Goal: Task Accomplishment & Management: Manage account settings

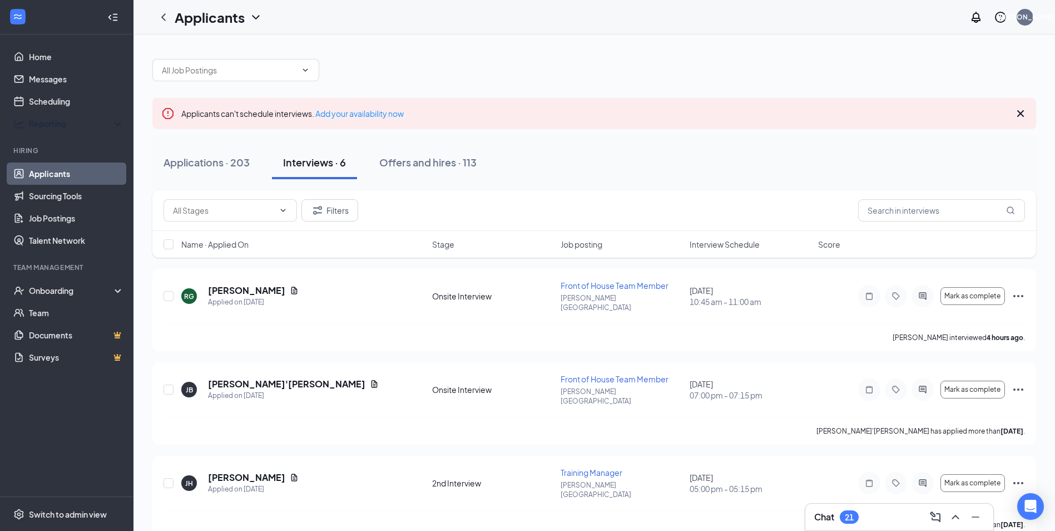
scroll to position [25, 0]
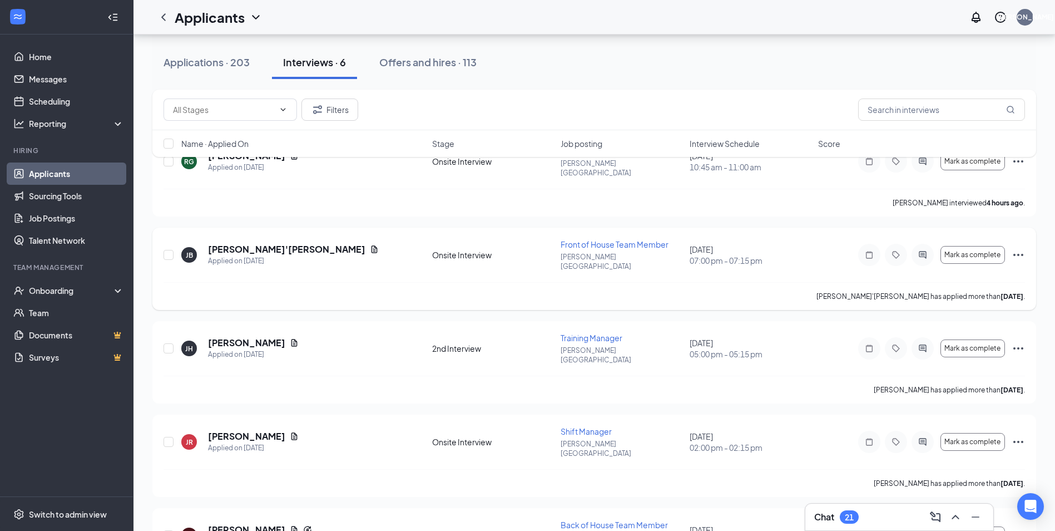
scroll to position [167, 0]
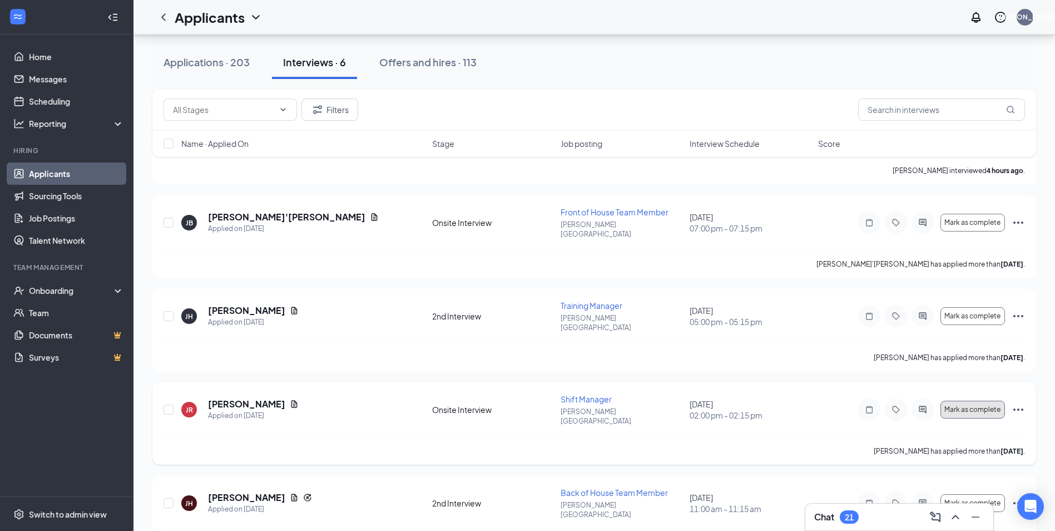
click at [953, 406] on span "Mark as complete" at bounding box center [973, 410] width 56 height 8
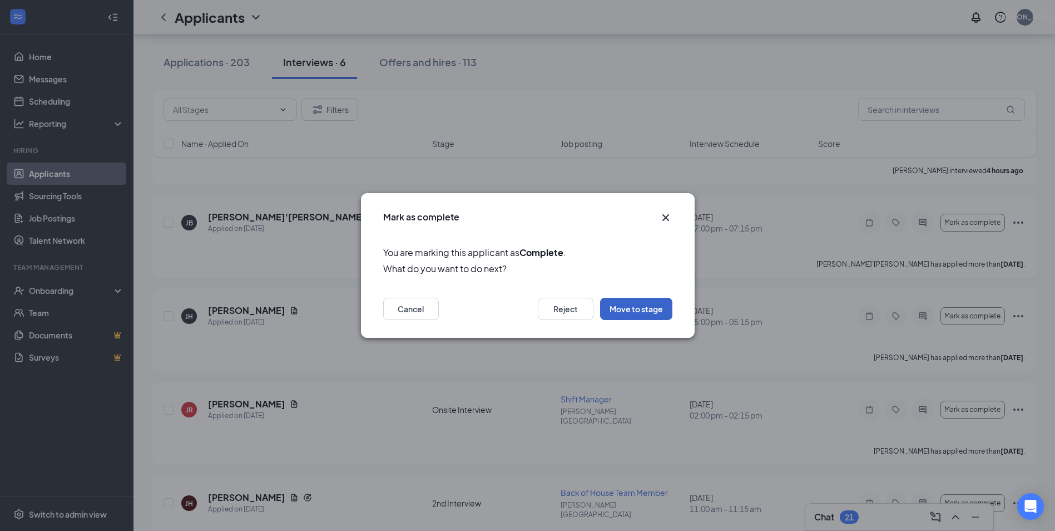
click at [631, 312] on button "Move to stage" at bounding box center [636, 309] width 72 height 22
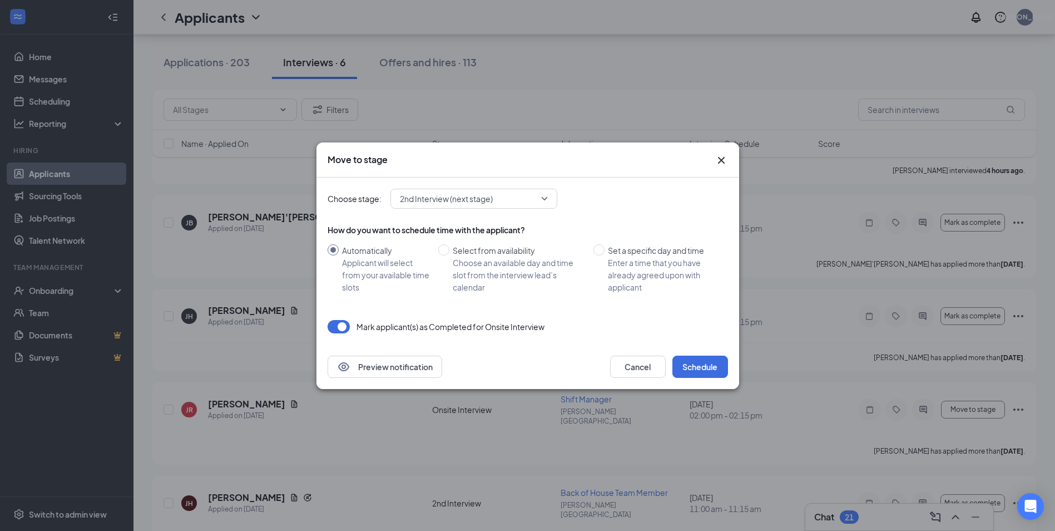
click at [508, 200] on span "2nd Interview (next stage)" at bounding box center [469, 198] width 138 height 17
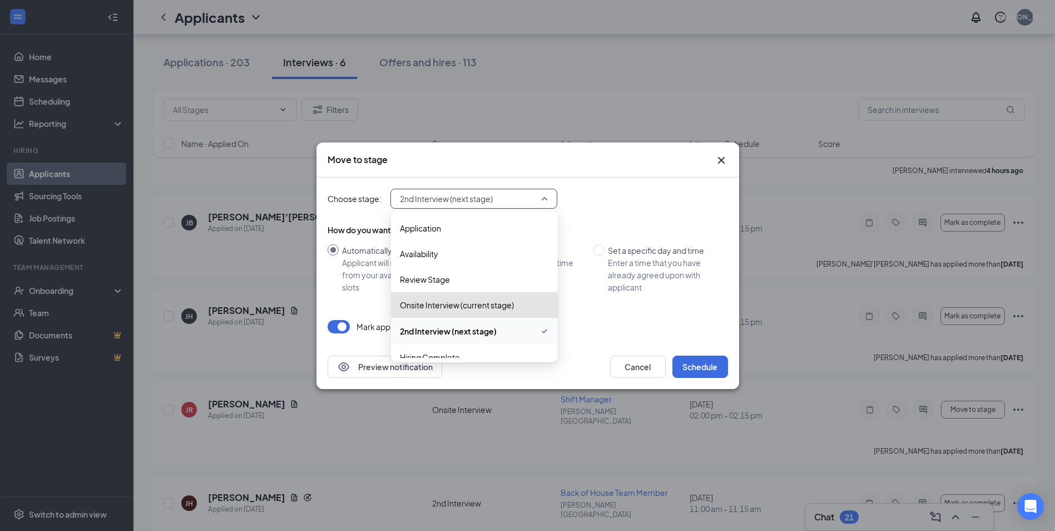
click at [529, 192] on span "2nd Interview (next stage)" at bounding box center [469, 198] width 138 height 17
click at [499, 205] on span "2nd Interview (next stage)" at bounding box center [469, 198] width 138 height 17
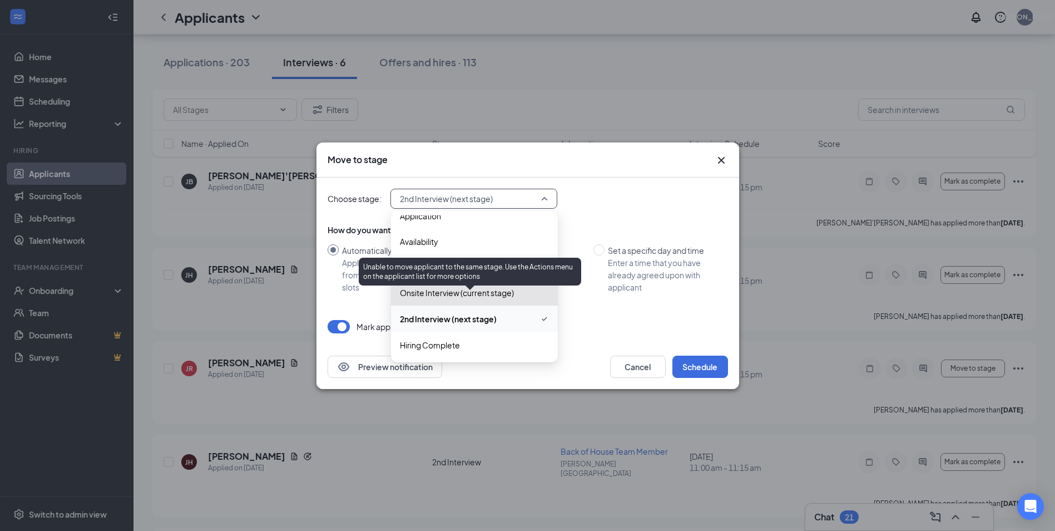
scroll to position [223, 0]
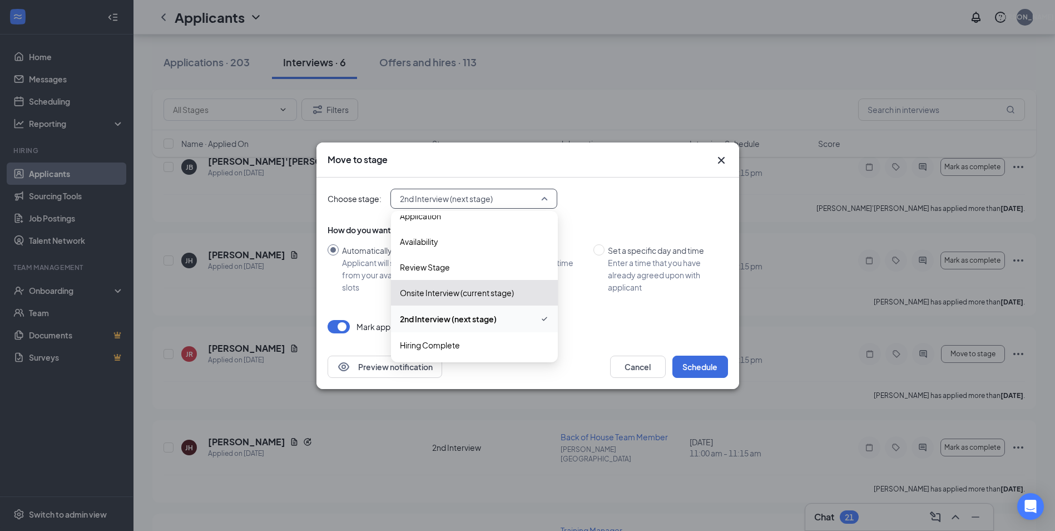
click at [478, 323] on span "2nd Interview (next stage)" at bounding box center [448, 319] width 97 height 12
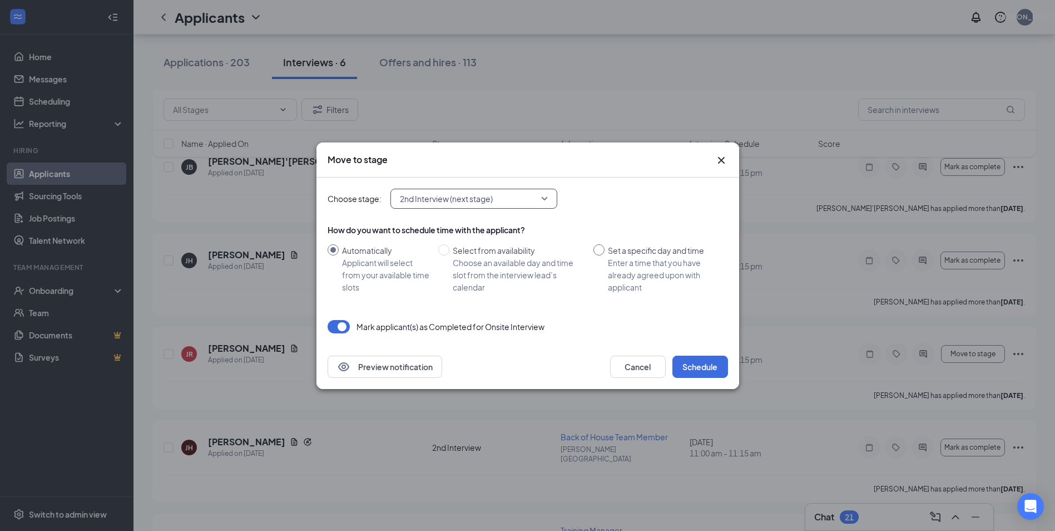
click at [650, 275] on div "Enter a time that you have already agreed upon with applicant" at bounding box center [663, 274] width 111 height 37
click at [605, 255] on input "Set a specific day and time Enter a time that you have already agreed upon with…" at bounding box center [599, 249] width 11 height 11
radio input "true"
radio input "false"
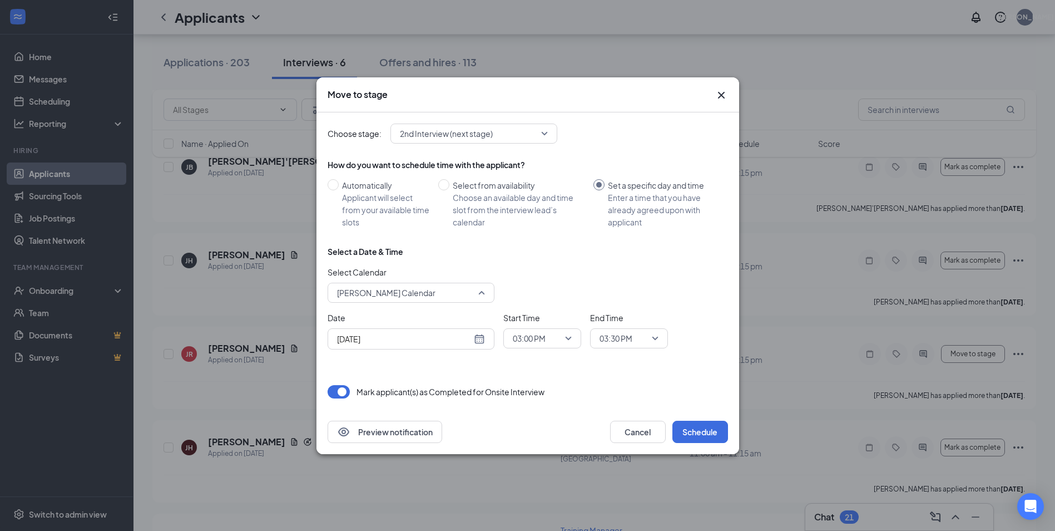
click at [467, 298] on span "[PERSON_NAME] Calendar" at bounding box center [406, 292] width 138 height 17
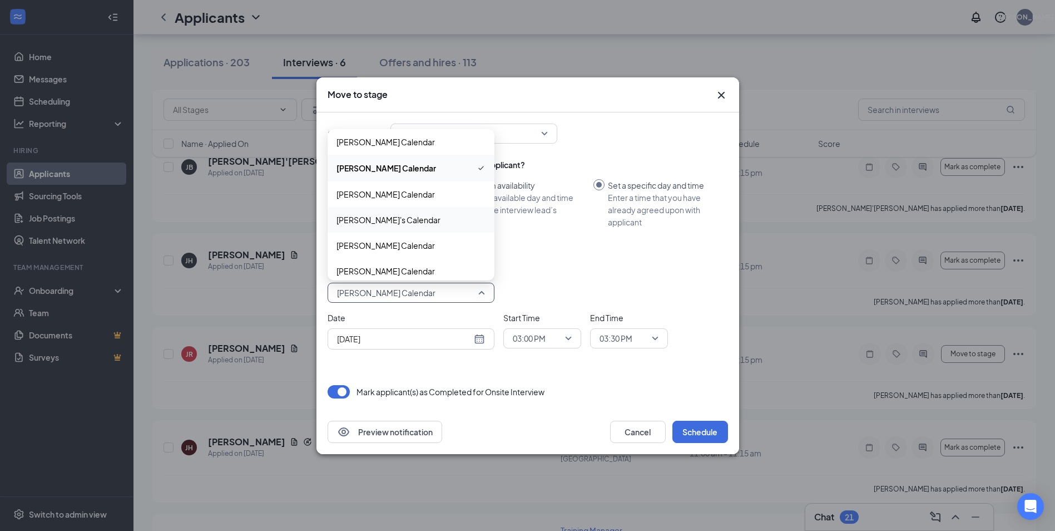
scroll to position [63, 0]
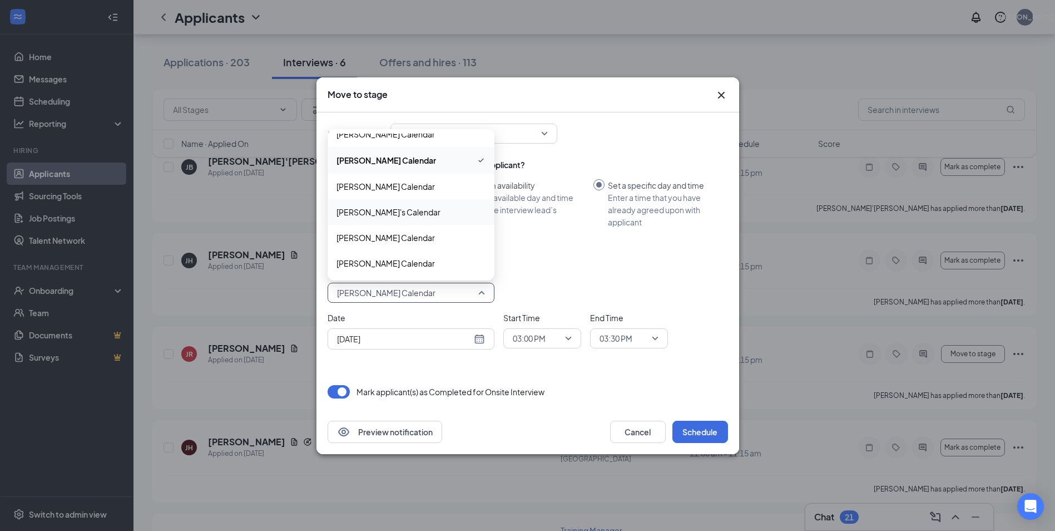
click at [403, 211] on span "[PERSON_NAME]'s Calendar" at bounding box center [389, 212] width 104 height 12
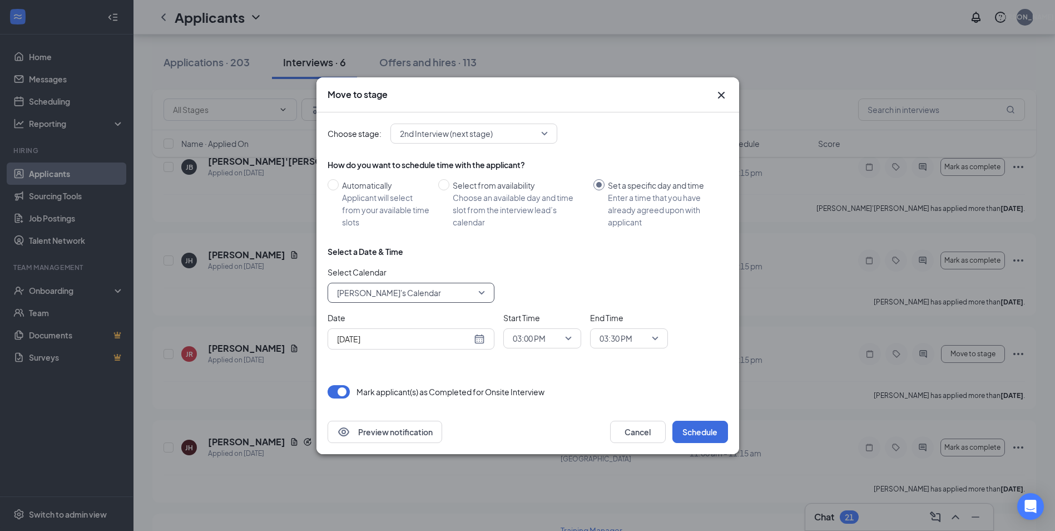
click at [482, 342] on div "[DATE]" at bounding box center [411, 339] width 148 height 12
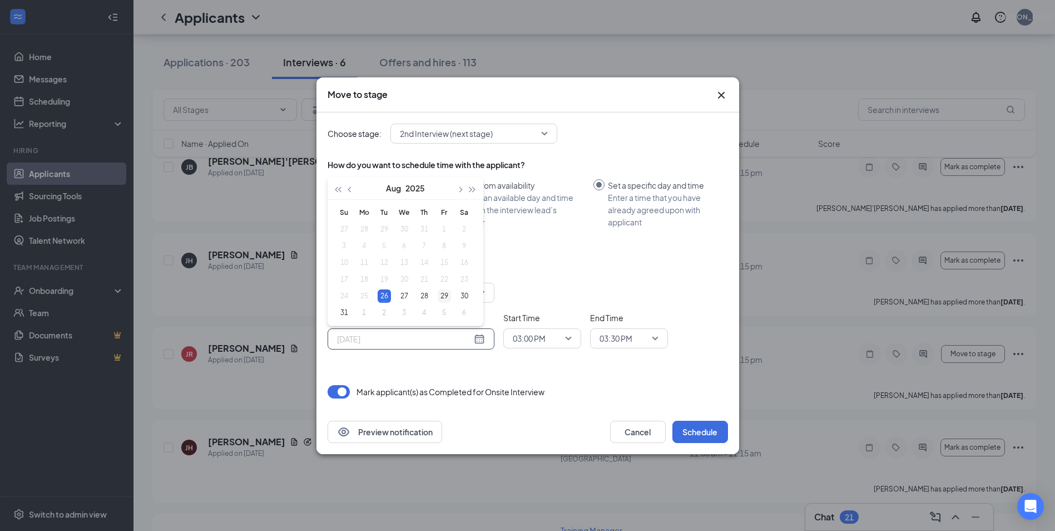
click at [444, 299] on div "29" at bounding box center [444, 295] width 13 height 13
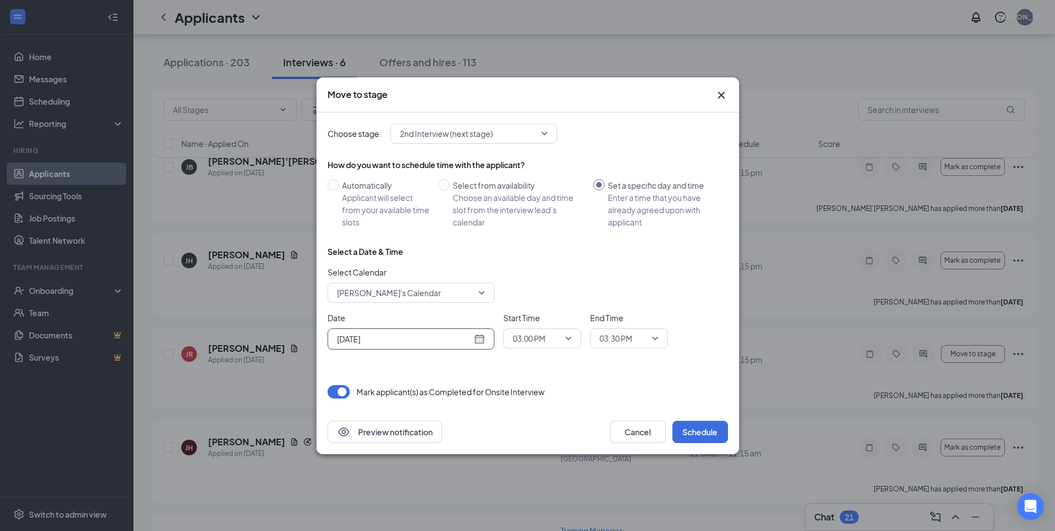
click at [545, 333] on span "03:00 PM" at bounding box center [529, 338] width 33 height 17
drag, startPoint x: 537, startPoint y: 263, endPoint x: 545, endPoint y: 266, distance: 8.3
click at [538, 263] on div "02:30 PM" at bounding box center [542, 257] width 78 height 26
click at [639, 336] on span "03:30 PM" at bounding box center [624, 338] width 49 height 17
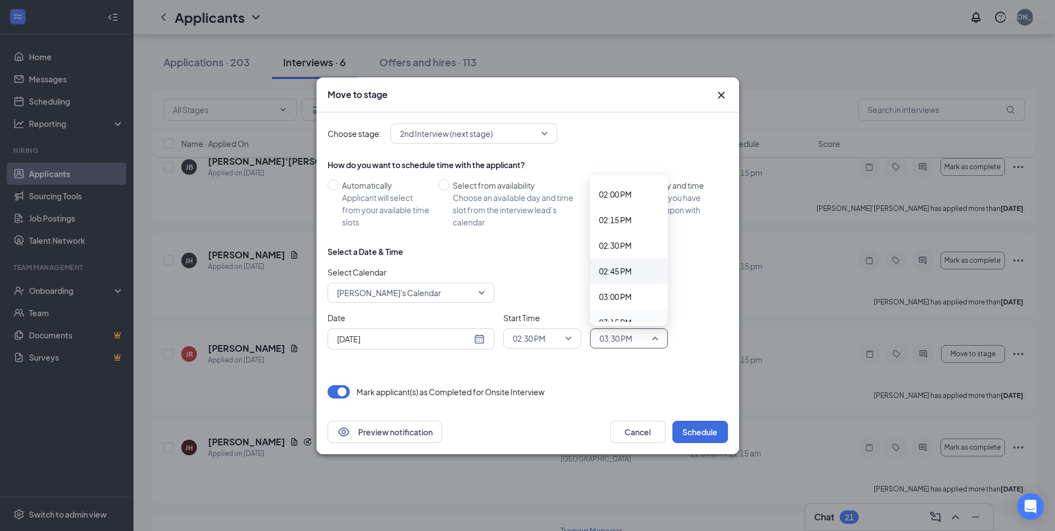
scroll to position [1415, 0]
click at [629, 288] on span "02:45 PM" at bounding box center [615, 286] width 33 height 12
click at [478, 339] on div "[DATE]" at bounding box center [411, 339] width 148 height 12
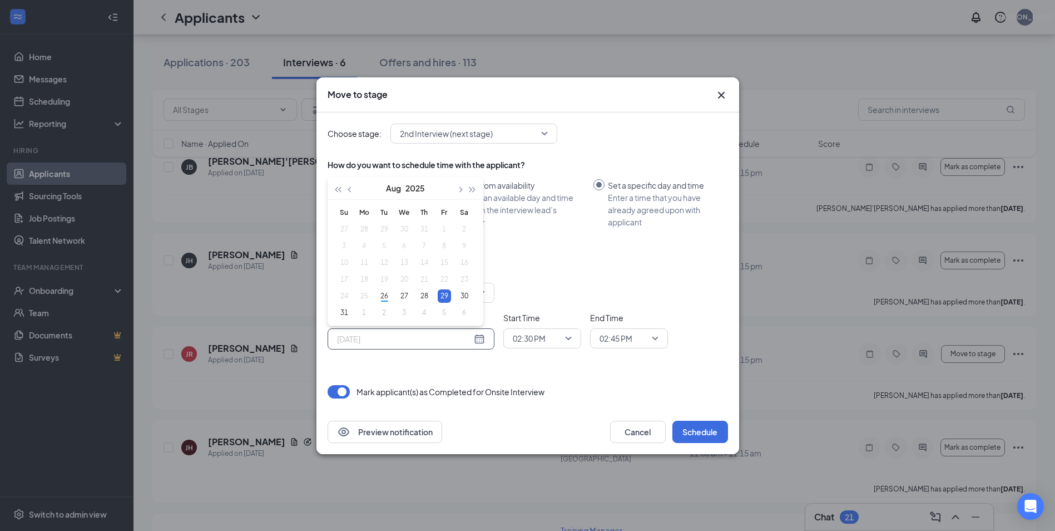
type input "[DATE]"
click at [441, 298] on div "29" at bounding box center [444, 295] width 13 height 13
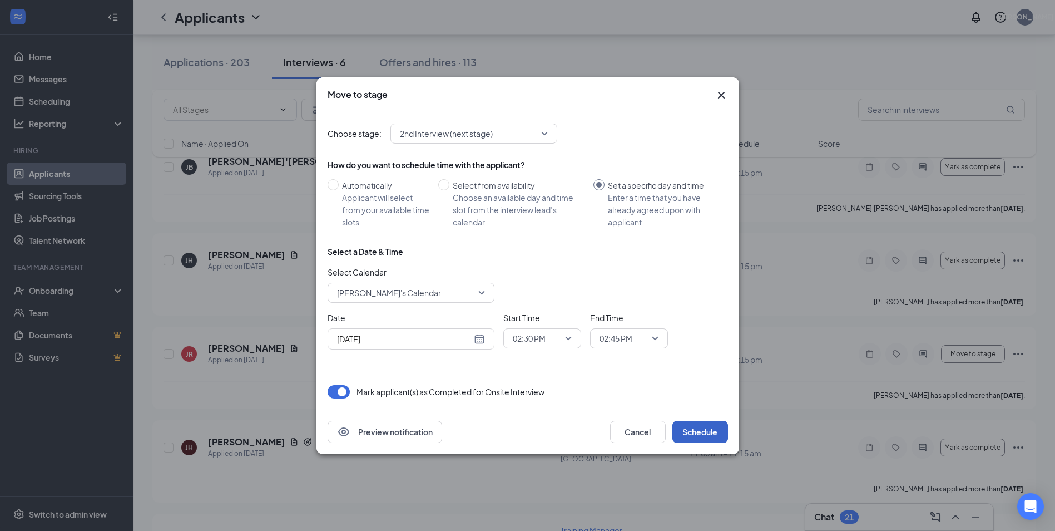
click at [692, 430] on button "Schedule" at bounding box center [701, 432] width 56 height 22
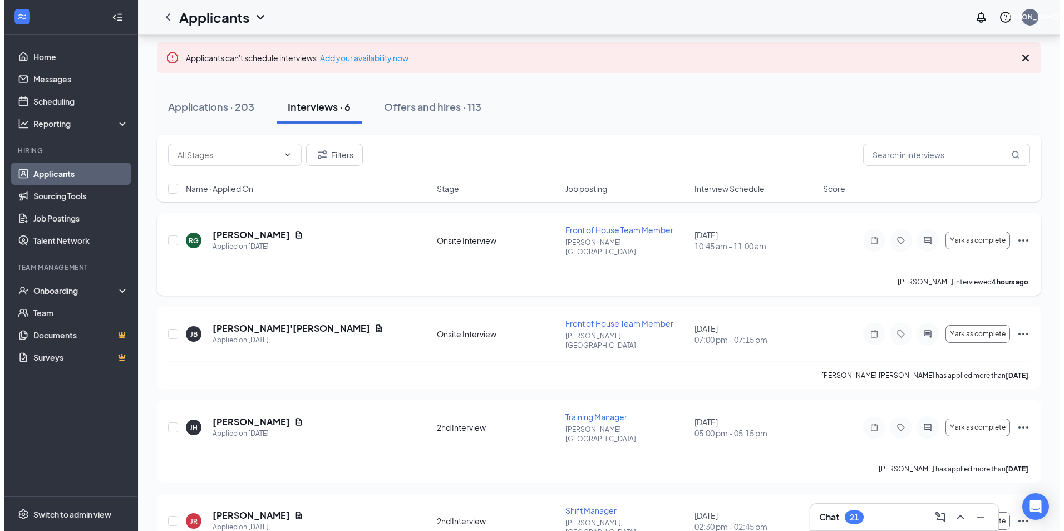
scroll to position [111, 0]
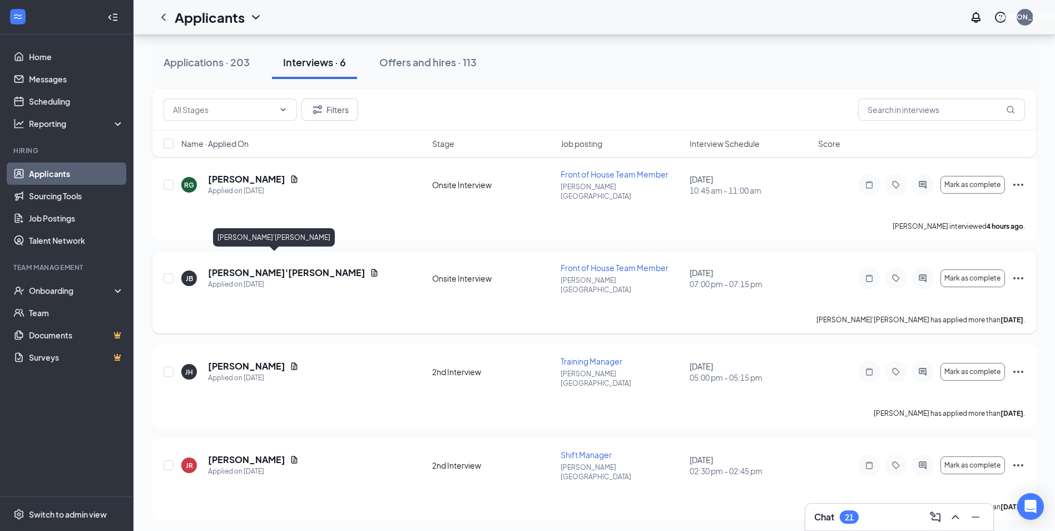
click at [229, 266] on h5 "[PERSON_NAME]'[PERSON_NAME]" at bounding box center [286, 272] width 157 height 12
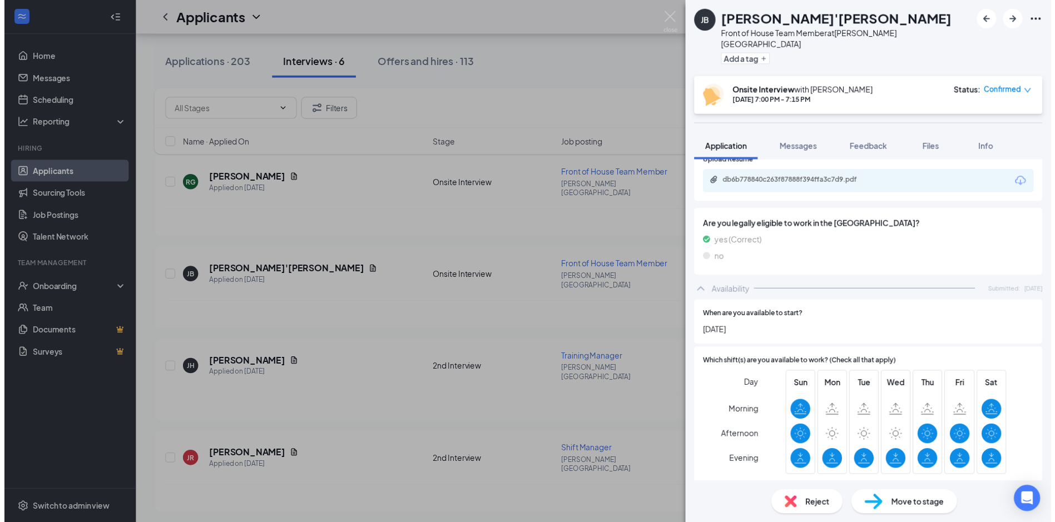
scroll to position [866, 0]
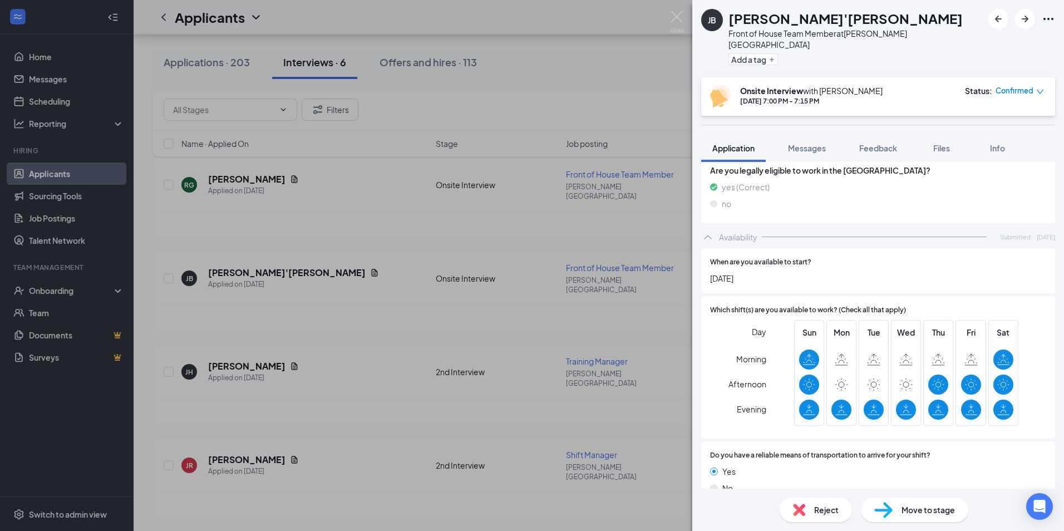
click at [335, 272] on div "[PERSON_NAME] [PERSON_NAME]'[PERSON_NAME] Front of House Team Member at [PERSON…" at bounding box center [532, 265] width 1064 height 531
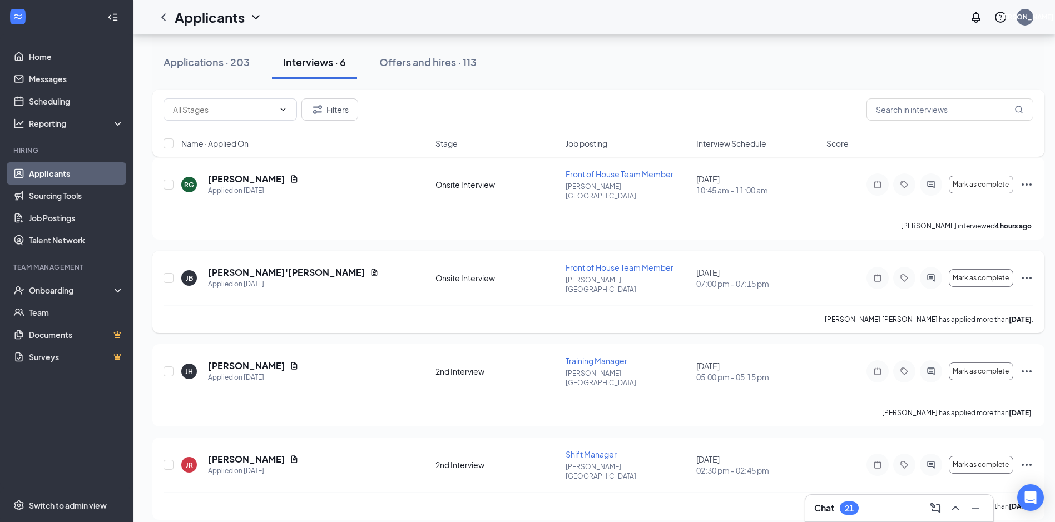
drag, startPoint x: 293, startPoint y: 256, endPoint x: 283, endPoint y: 261, distance: 11.2
click at [370, 268] on icon "Document" at bounding box center [374, 272] width 9 height 9
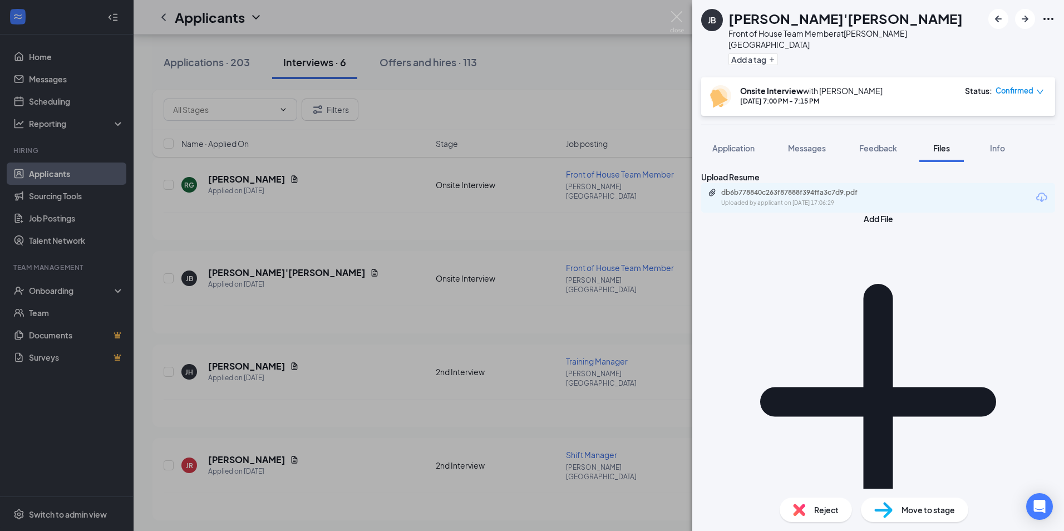
click at [799, 194] on div "db6b778840c263f87888f394ffa3c7d9.pdf" at bounding box center [799, 192] width 156 height 9
click at [429, 269] on div "[PERSON_NAME] [PERSON_NAME]'[PERSON_NAME] Front of House Team Member at [PERSON…" at bounding box center [532, 265] width 1064 height 531
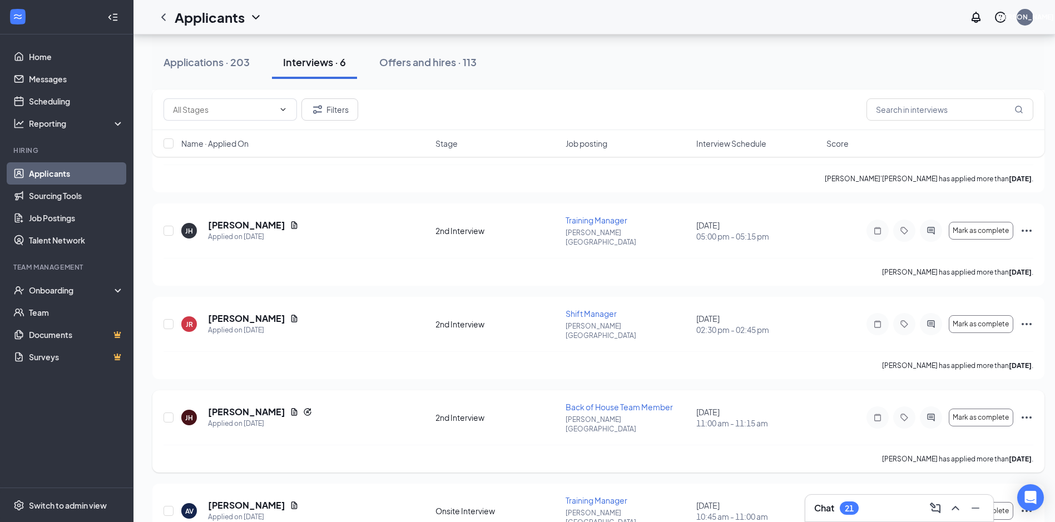
scroll to position [256, 0]
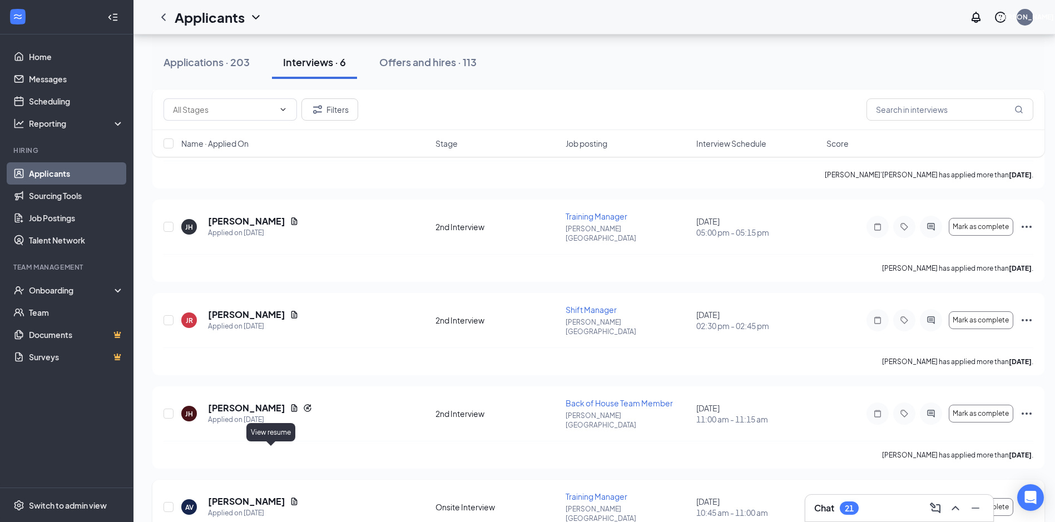
click at [292, 498] on icon "Document" at bounding box center [295, 501] width 6 height 7
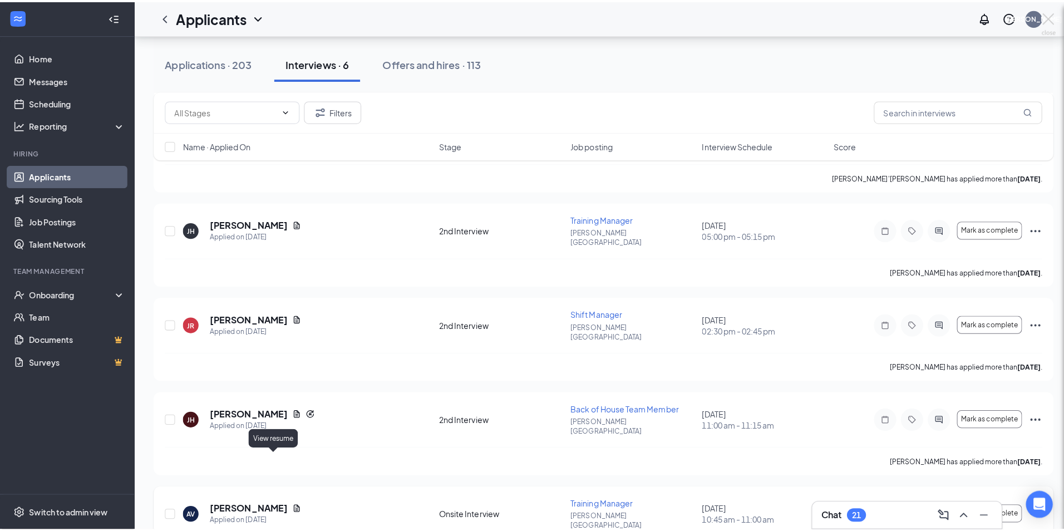
scroll to position [248, 0]
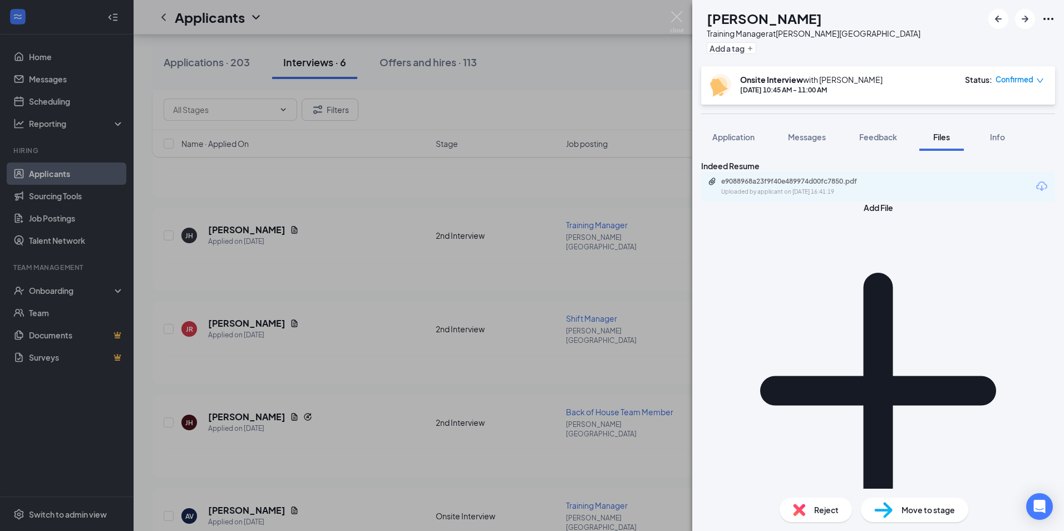
click at [802, 201] on div "Indeed Resume e9088968a23f9f40e489974d00fc7850.pdf Uploaded by applicant on [DA…" at bounding box center [878, 181] width 354 height 42
click at [803, 201] on div "e9088968a23f9f40e489974d00fc7850.pdf Uploaded by applicant on [DATE] 16:41:19" at bounding box center [878, 186] width 354 height 29
click at [804, 201] on div "e9088968a23f9f40e489974d00fc7850.pdf Uploaded by applicant on [DATE] 16:41:19" at bounding box center [878, 186] width 354 height 29
click at [813, 196] on div "e9088968a23f9f40e489974d00fc7850.pdf Uploaded by applicant on [DATE] 16:41:19" at bounding box center [798, 186] width 180 height 19
click at [383, 342] on div "AV [PERSON_NAME] Training Manager at [PERSON_NAME][GEOGRAPHIC_DATA] Add a tag O…" at bounding box center [532, 265] width 1064 height 531
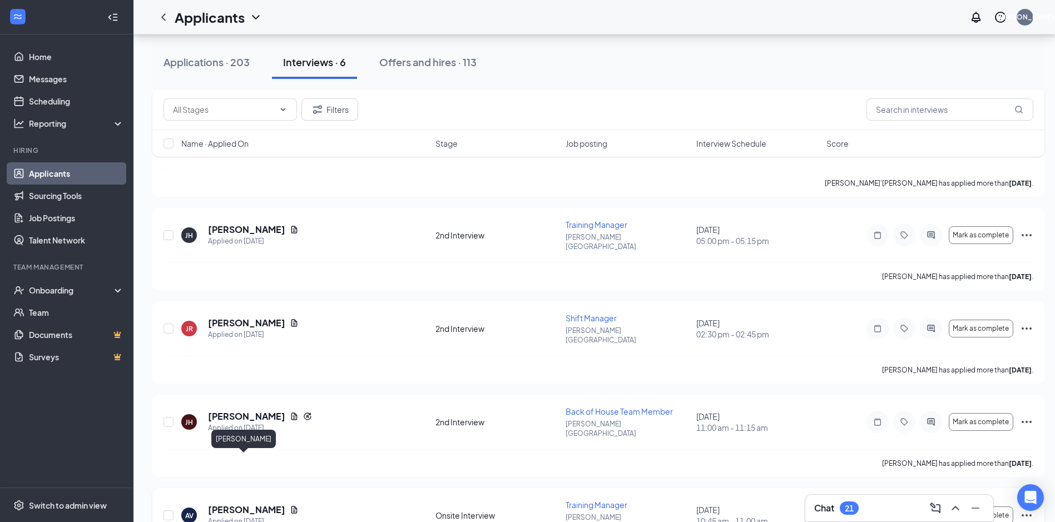
click at [253, 504] on h5 "[PERSON_NAME]" at bounding box center [246, 510] width 77 height 12
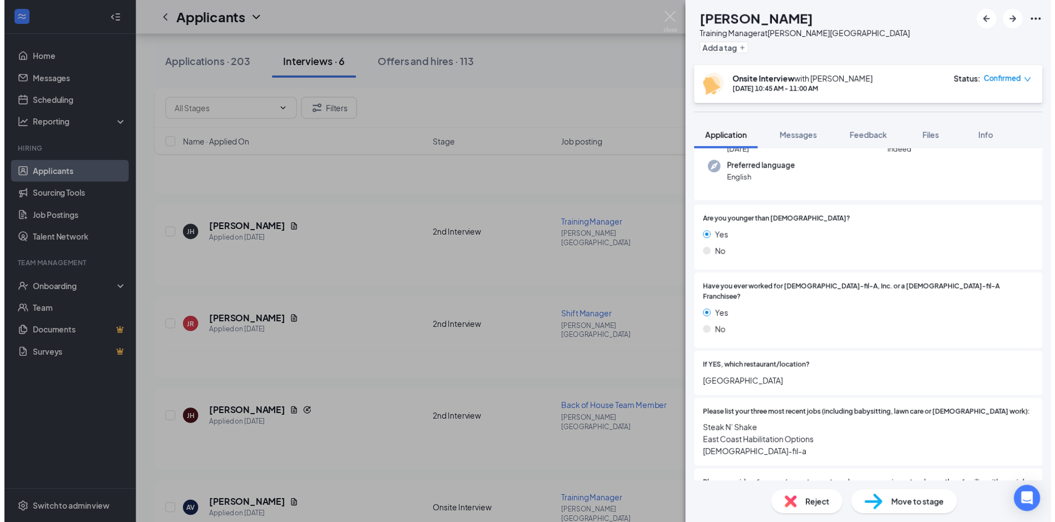
scroll to position [111, 0]
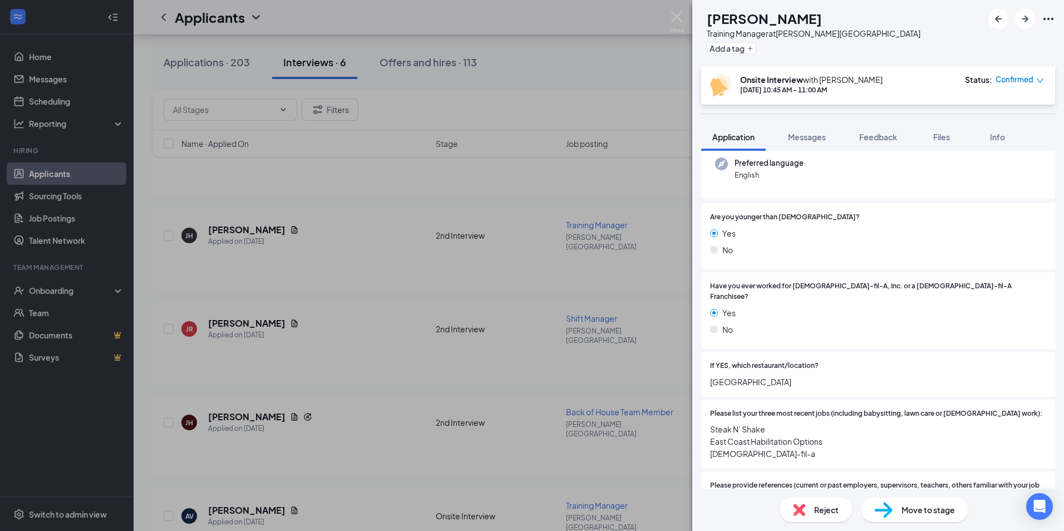
click at [667, 350] on div "AV [PERSON_NAME] Training Manager at [PERSON_NAME][GEOGRAPHIC_DATA] Add a tag O…" at bounding box center [532, 265] width 1064 height 531
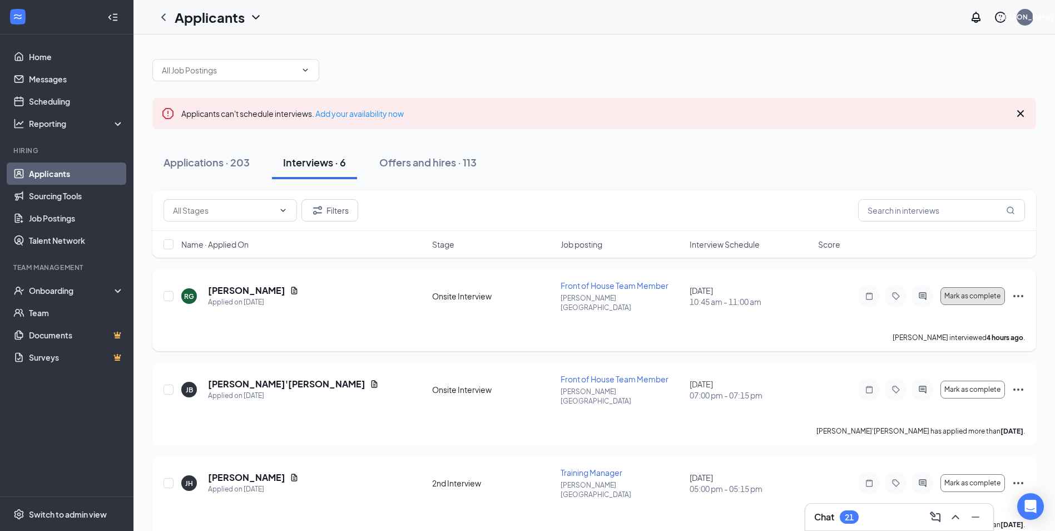
click at [987, 297] on button "Mark as complete" at bounding box center [973, 296] width 65 height 18
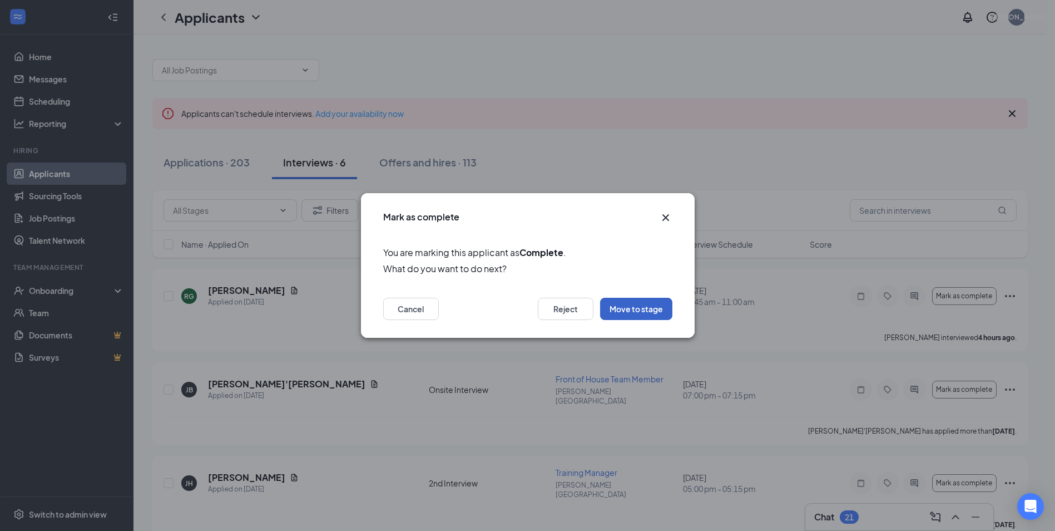
click at [630, 304] on button "Move to stage" at bounding box center [636, 309] width 72 height 22
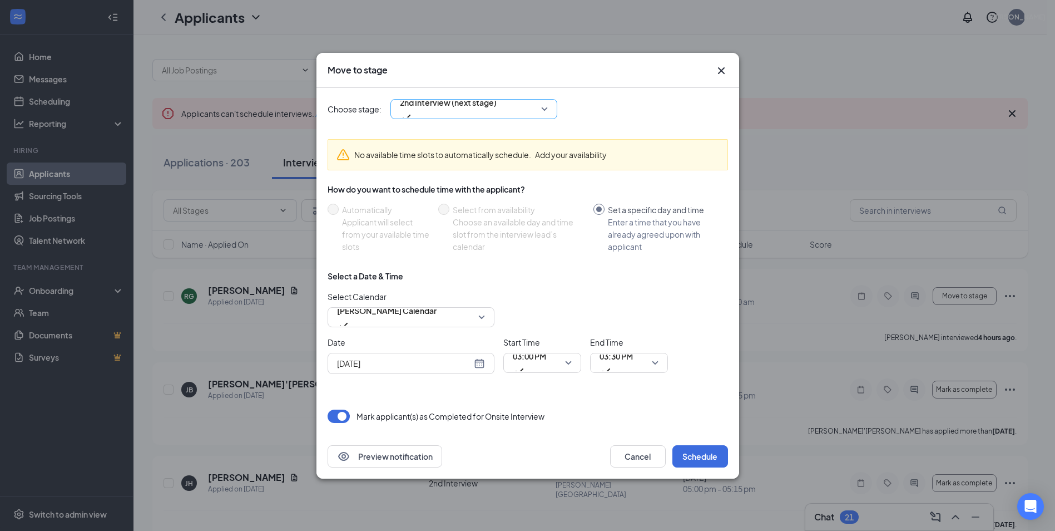
click at [438, 110] on span "2nd Interview (next stage)" at bounding box center [448, 102] width 97 height 17
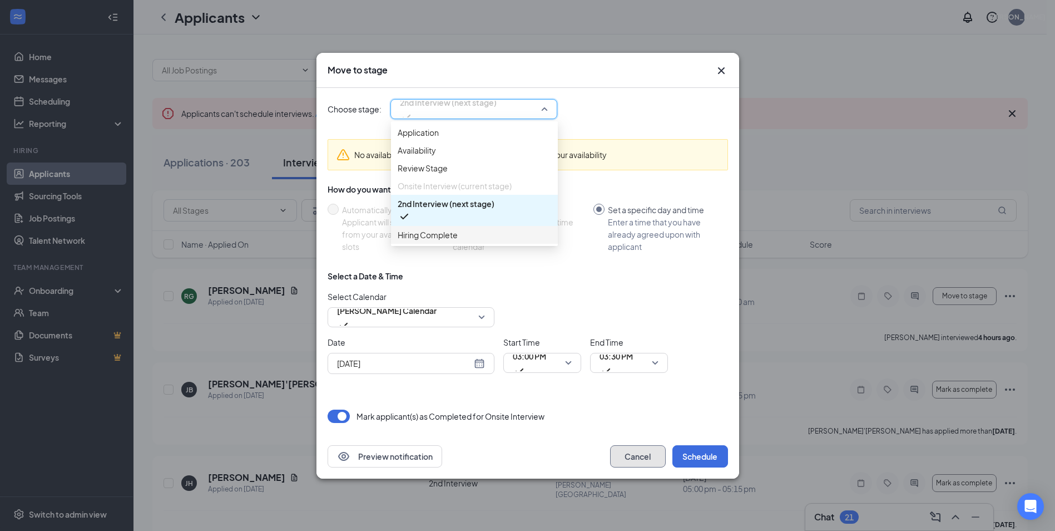
click at [646, 456] on button "Cancel" at bounding box center [638, 456] width 56 height 22
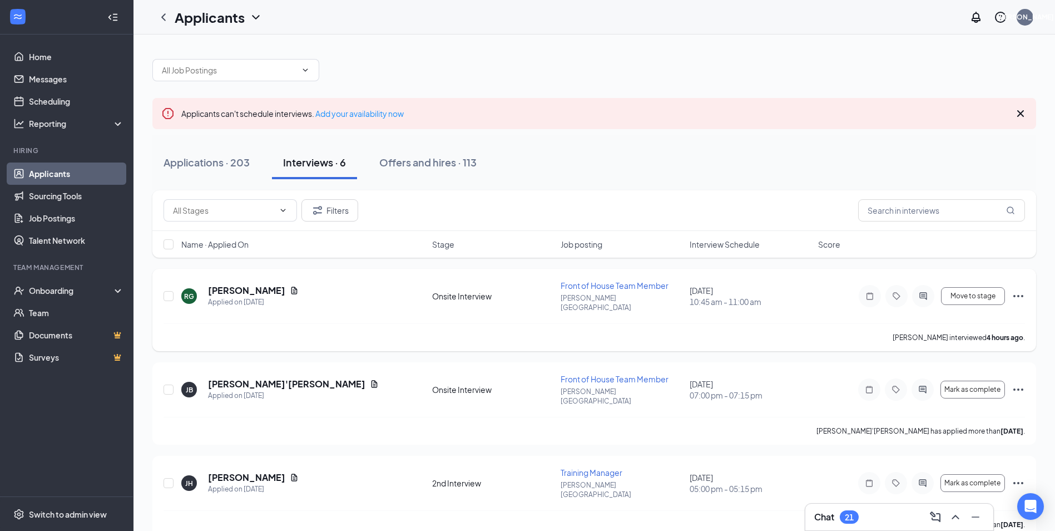
click at [1022, 290] on icon "Ellipses" at bounding box center [1018, 295] width 13 height 13
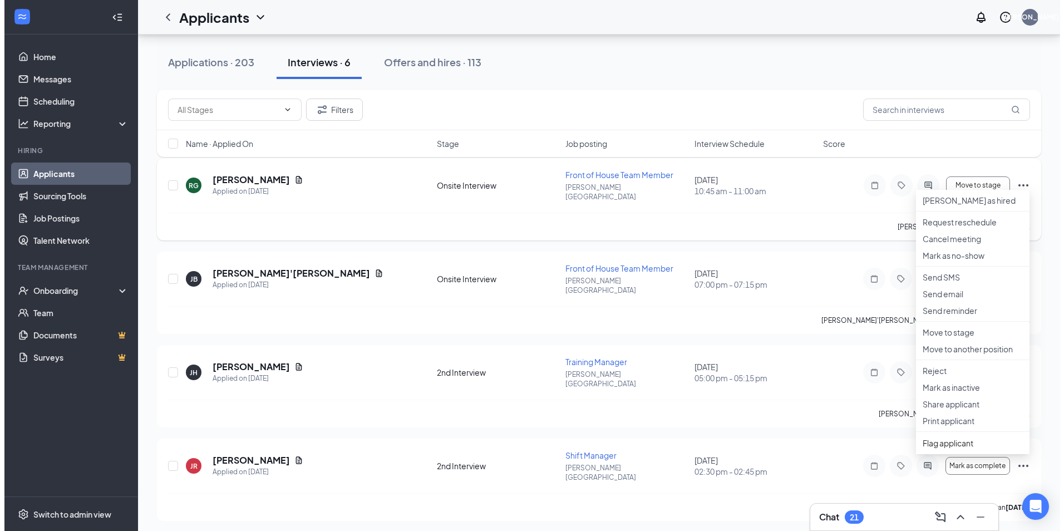
scroll to position [111, 0]
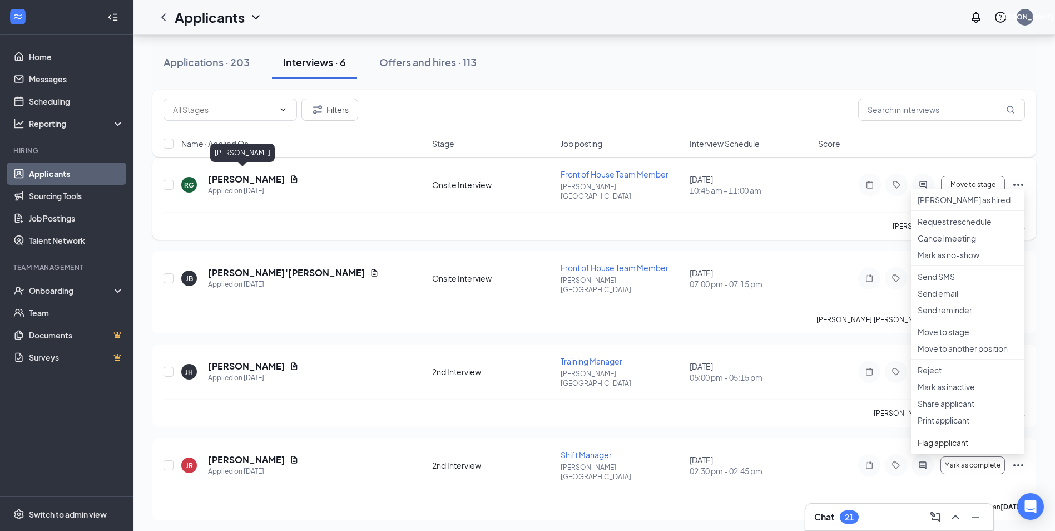
click at [238, 173] on h5 "[PERSON_NAME]" at bounding box center [246, 179] width 77 height 12
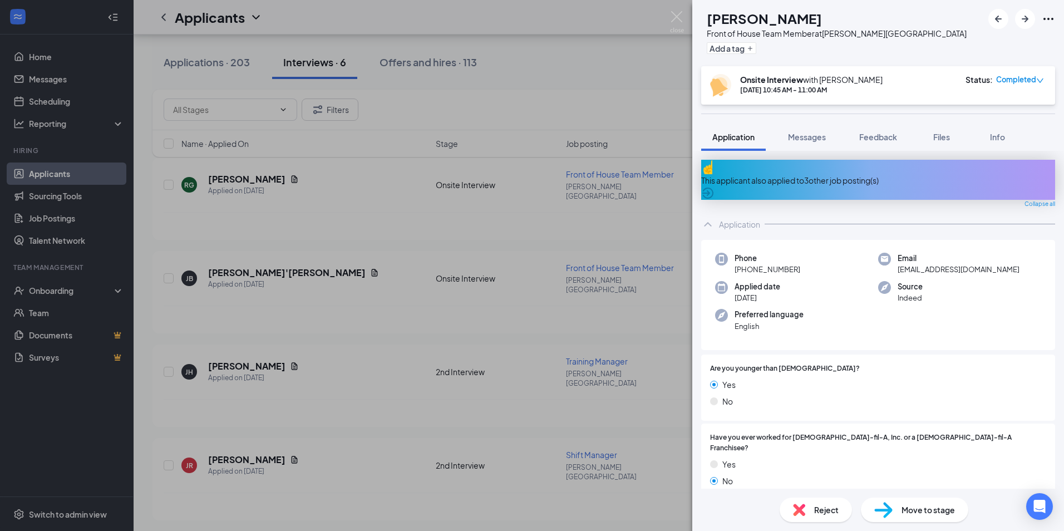
click at [907, 38] on div "Front of House Team Member at [PERSON_NAME][GEOGRAPHIC_DATA]" at bounding box center [837, 33] width 260 height 11
click at [1050, 16] on icon "Ellipses" at bounding box center [1047, 18] width 13 height 13
click at [1048, 19] on icon "Ellipses" at bounding box center [1048, 19] width 10 height 2
click at [993, 40] on link "View full application" at bounding box center [964, 39] width 72 height 12
click at [595, 172] on div "[PERSON_NAME] [PERSON_NAME] Front of House Team Member at [PERSON_NAME][GEOGRAP…" at bounding box center [532, 265] width 1064 height 531
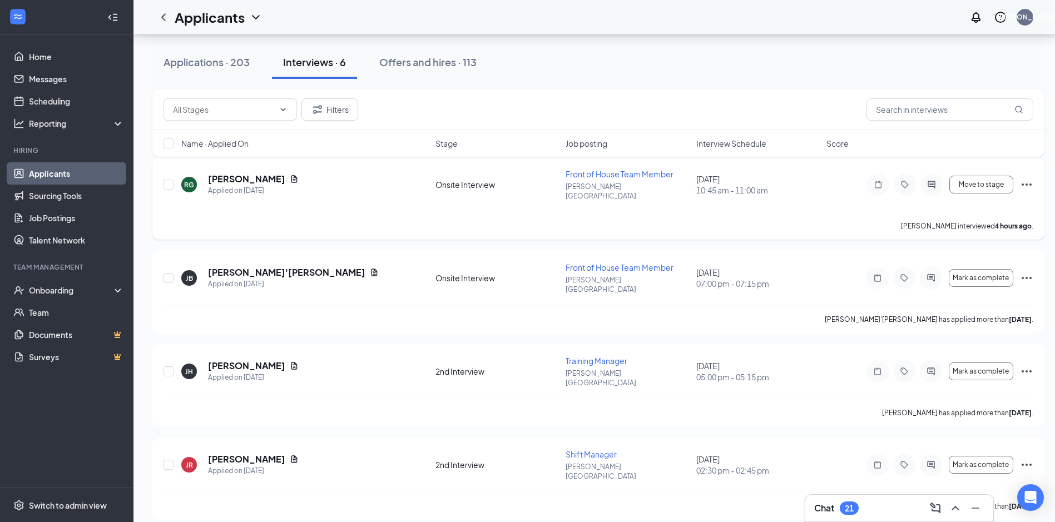
click at [1030, 182] on icon "Ellipses" at bounding box center [1026, 184] width 13 height 13
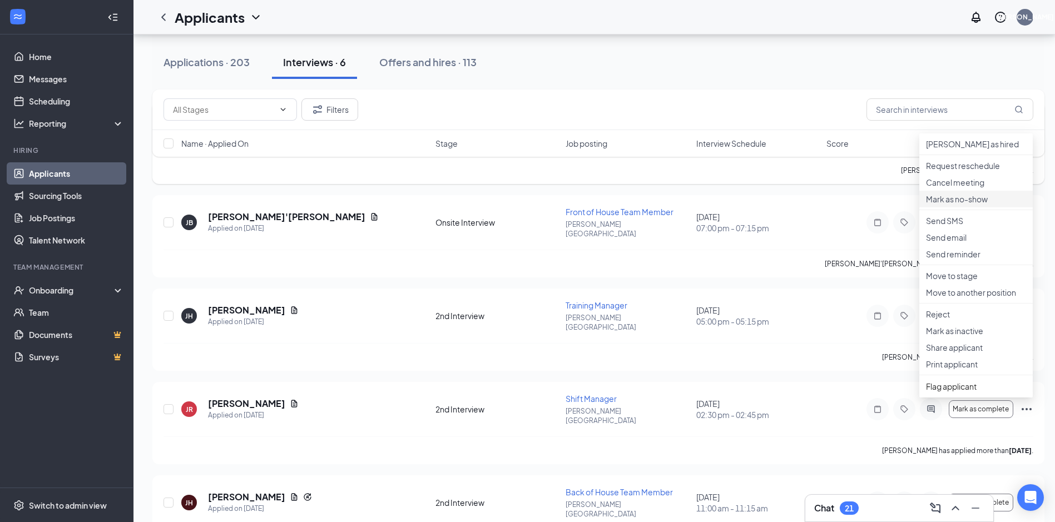
scroll to position [223, 0]
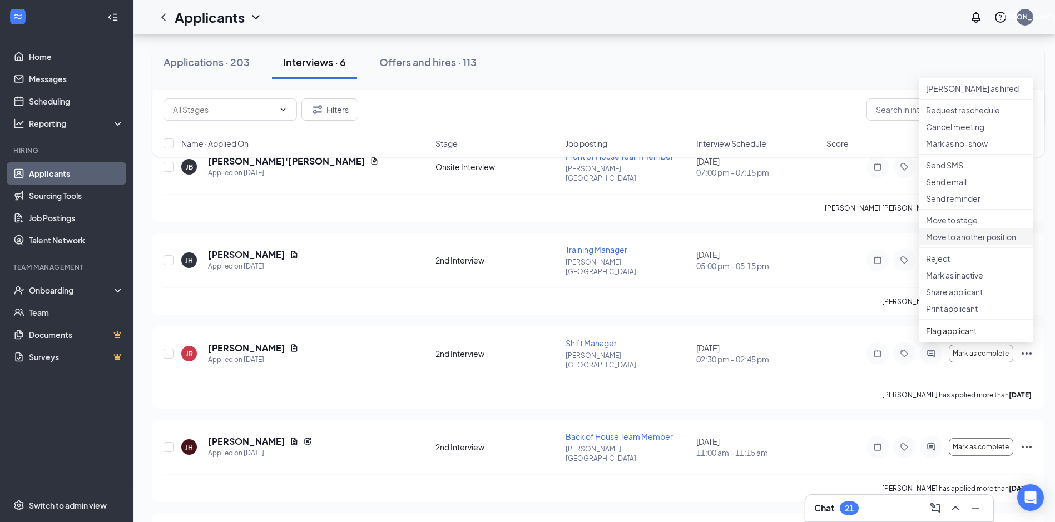
click at [973, 243] on p "Move to another position" at bounding box center [976, 236] width 100 height 11
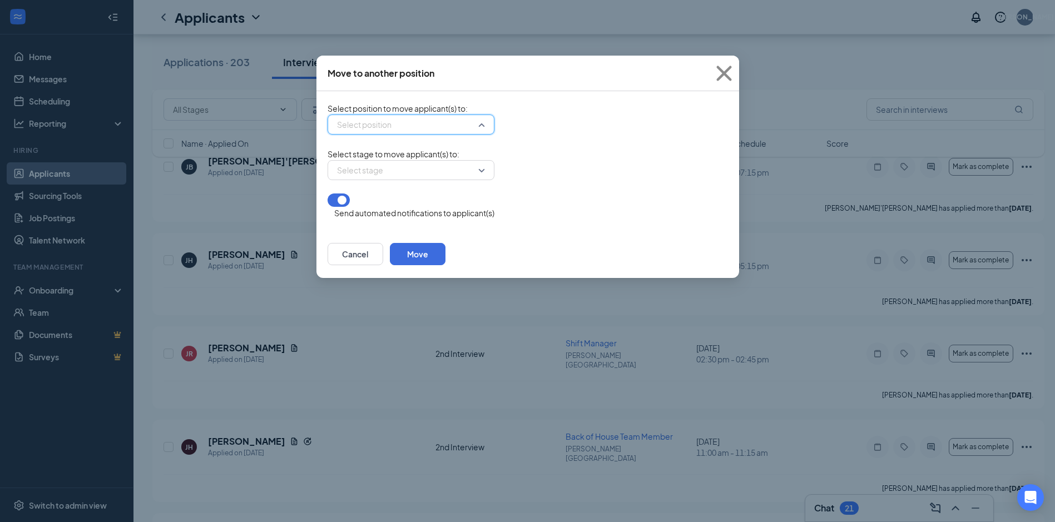
click at [380, 134] on input "search" at bounding box center [407, 124] width 146 height 19
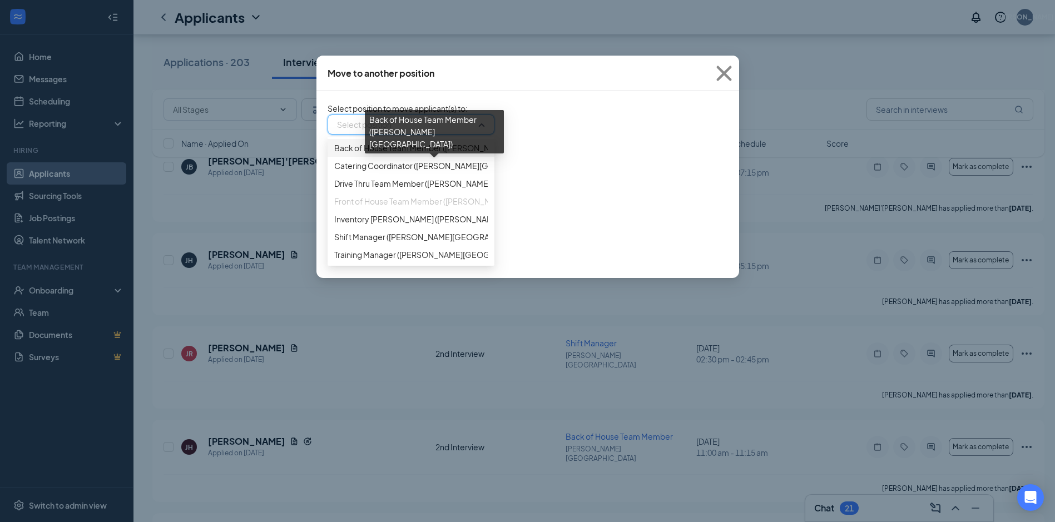
click at [437, 154] on span "Back of House Team Member ([PERSON_NAME][GEOGRAPHIC_DATA])" at bounding box center [463, 148] width 258 height 12
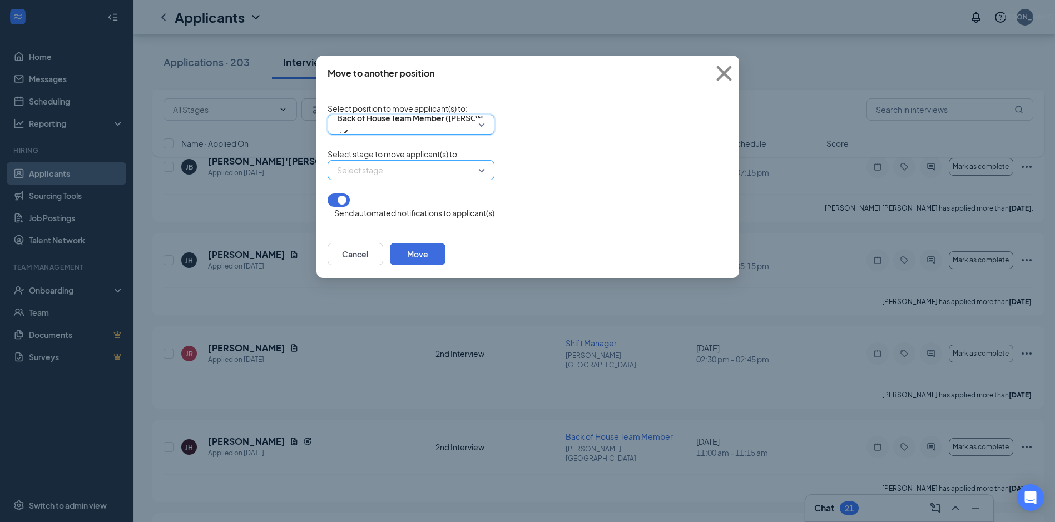
click at [465, 180] on input "search" at bounding box center [407, 170] width 146 height 19
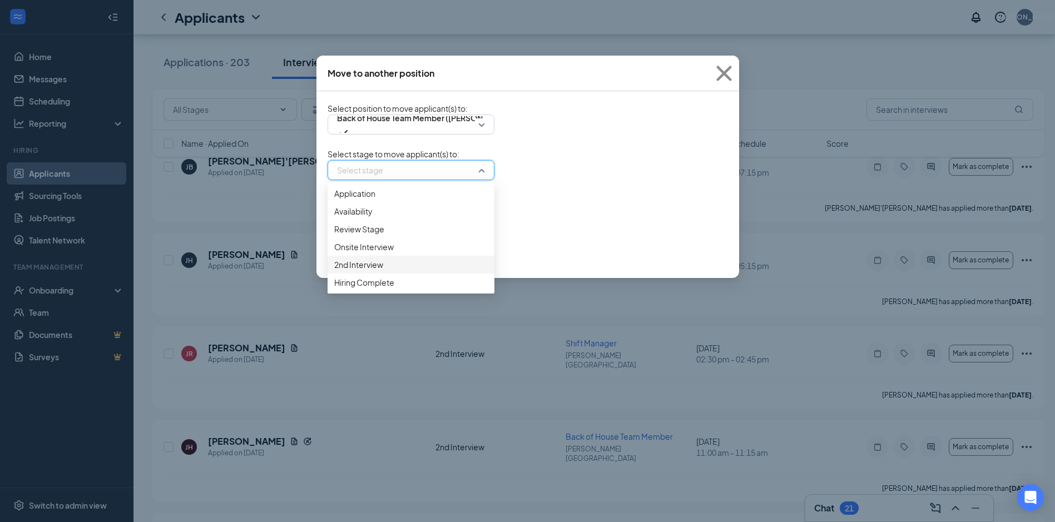
click at [381, 271] on span "2nd Interview" at bounding box center [358, 265] width 49 height 12
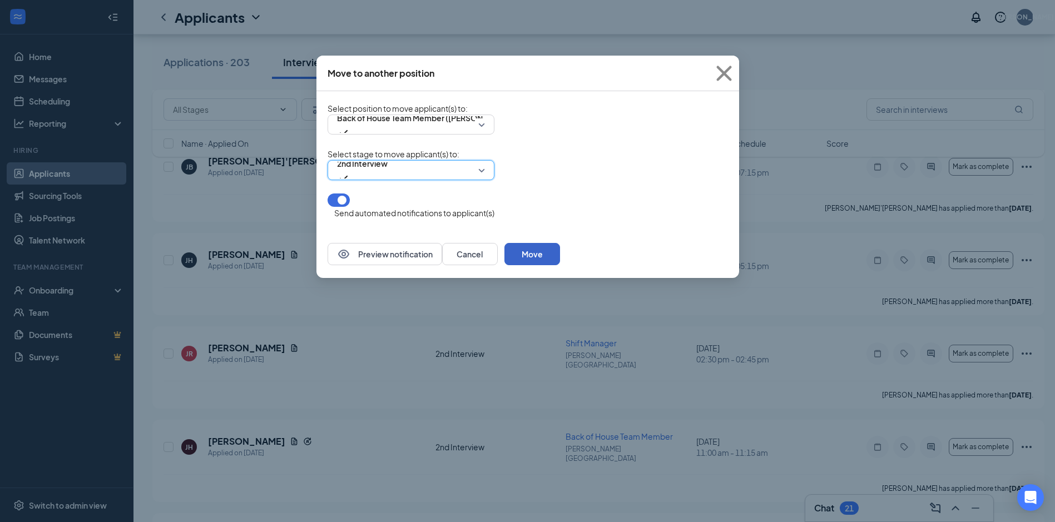
click at [560, 256] on button "Move" at bounding box center [533, 254] width 56 height 22
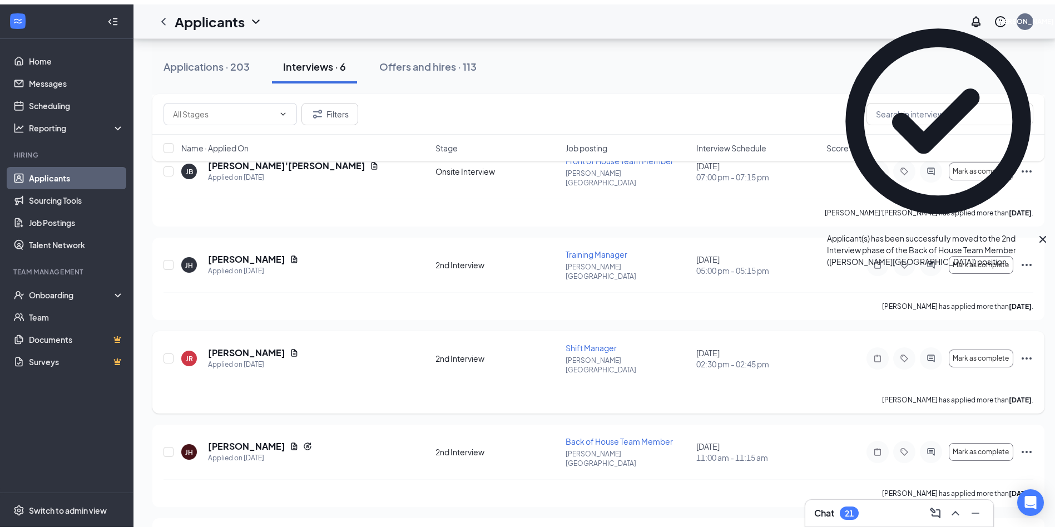
scroll to position [0, 0]
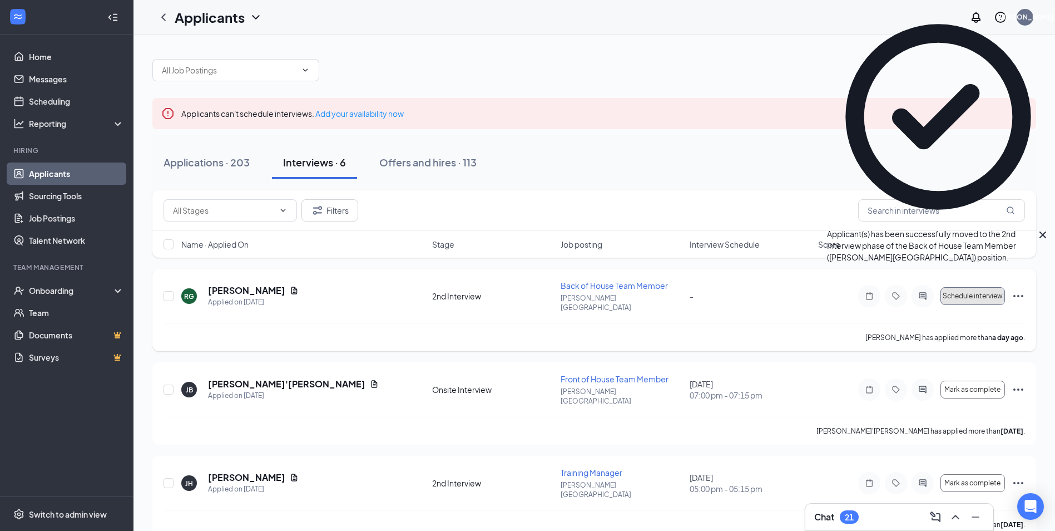
click at [981, 292] on span "Schedule interview" at bounding box center [973, 296] width 60 height 8
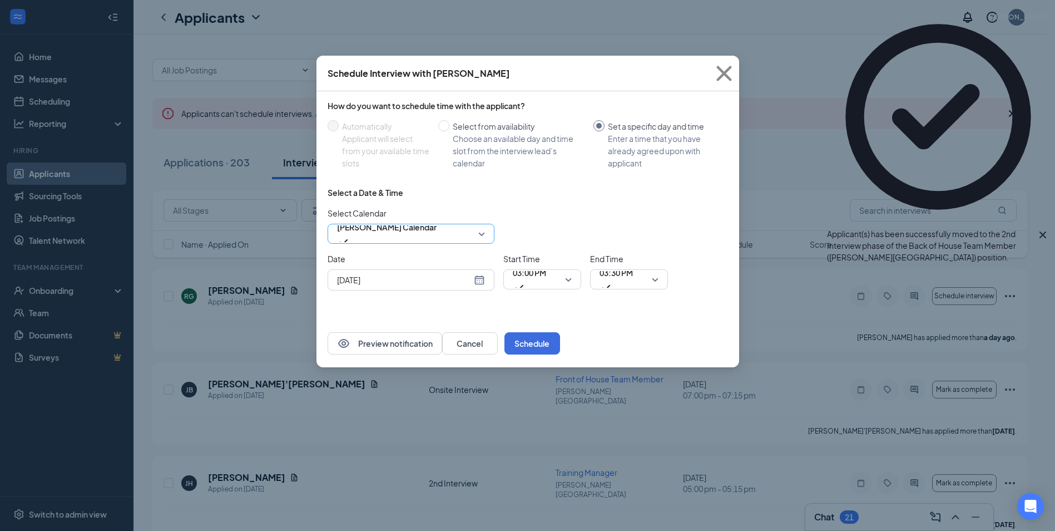
click at [437, 238] on span "[PERSON_NAME] Calendar" at bounding box center [387, 234] width 100 height 30
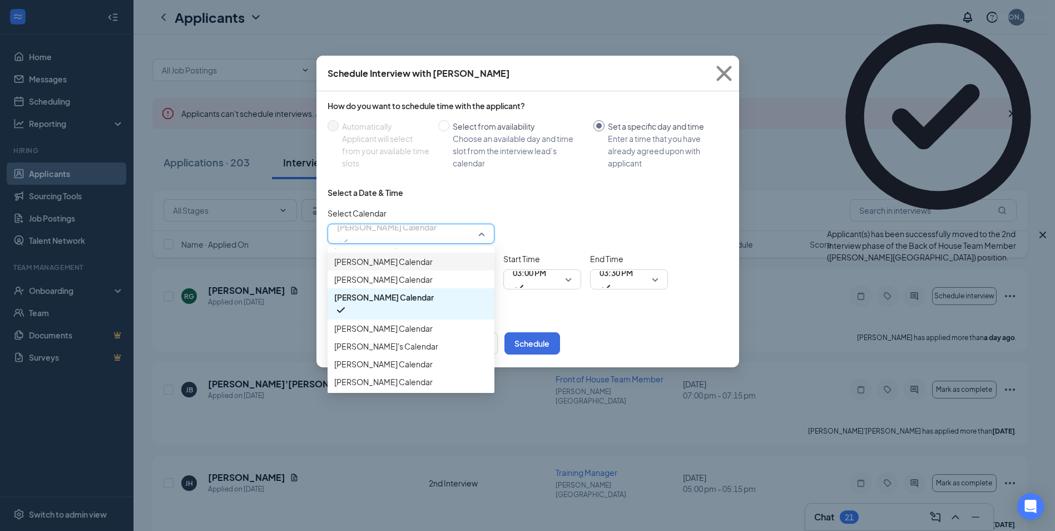
scroll to position [56, 0]
click at [407, 322] on span "[PERSON_NAME] Calendar" at bounding box center [383, 328] width 98 height 12
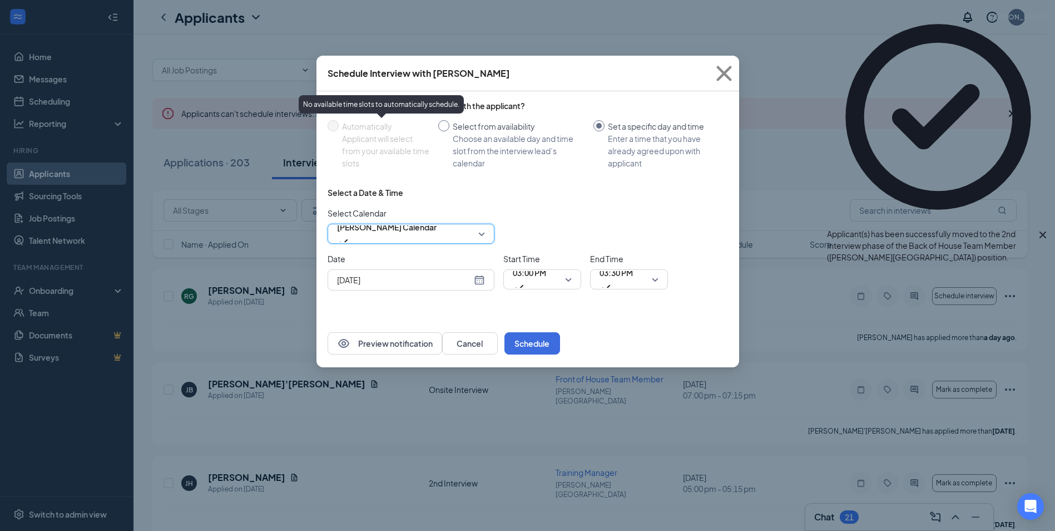
click at [441, 135] on label "Select from availability Choose an available day and time slot from the intervi…" at bounding box center [513, 144] width 151 height 49
click at [441, 131] on input "Select from availability Choose an available day and time slot from the intervi…" at bounding box center [443, 125] width 11 height 11
radio input "true"
radio input "false"
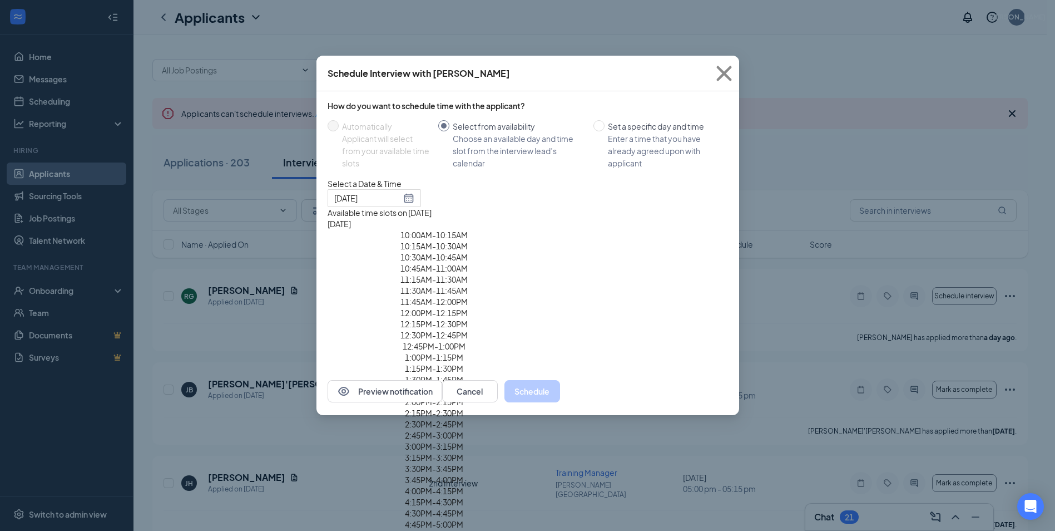
type input "[DATE]"
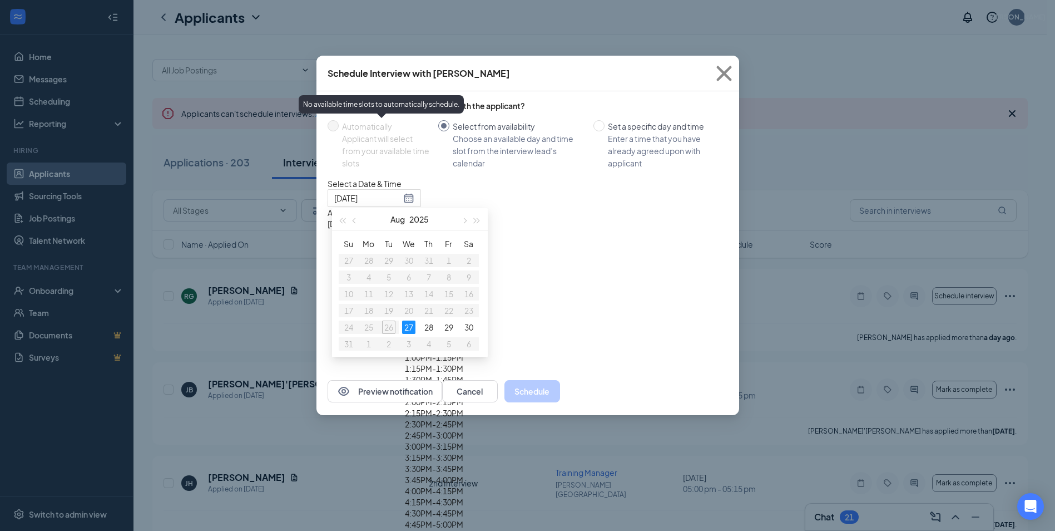
click at [485, 113] on div "How do you want to schedule time with the applicant? Automatically Applicant wi…" at bounding box center [528, 134] width 401 height 69
click at [478, 122] on div "Select from availability" at bounding box center [519, 126] width 132 height 12
click at [450, 122] on input "Select from availability Choose an available day and time slot from the intervi…" at bounding box center [443, 125] width 11 height 11
click at [541, 268] on div "10:45AM - 11:00AM" at bounding box center [434, 268] width 213 height 11
click at [560, 402] on button "Schedule" at bounding box center [533, 391] width 56 height 22
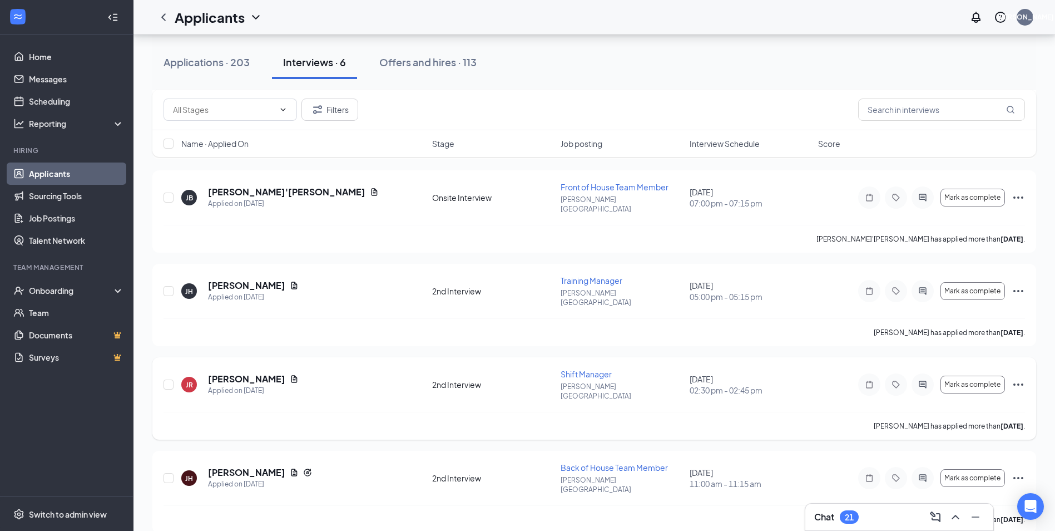
scroll to position [248, 0]
